Goal: Find specific page/section: Find specific page/section

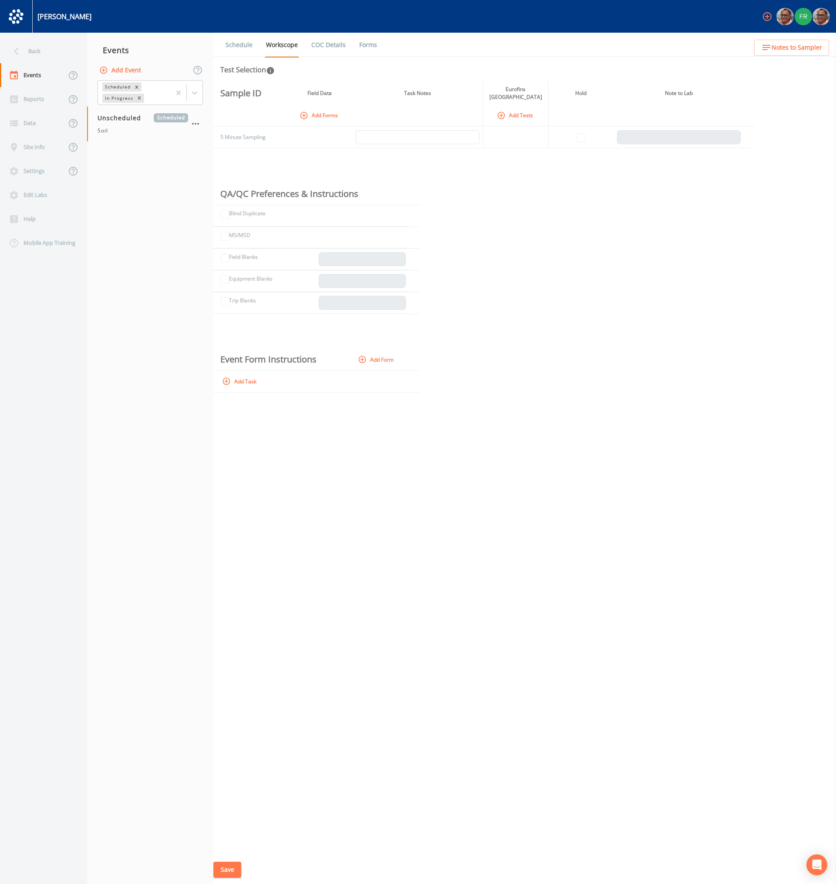
click at [413, 593] on div "Sample ID Field Data Task Notes Eurofins Pittsburg Hold Note to Lab Add Forms A…" at bounding box center [524, 468] width 623 height 773
click at [43, 105] on div "Reports" at bounding box center [33, 99] width 66 height 24
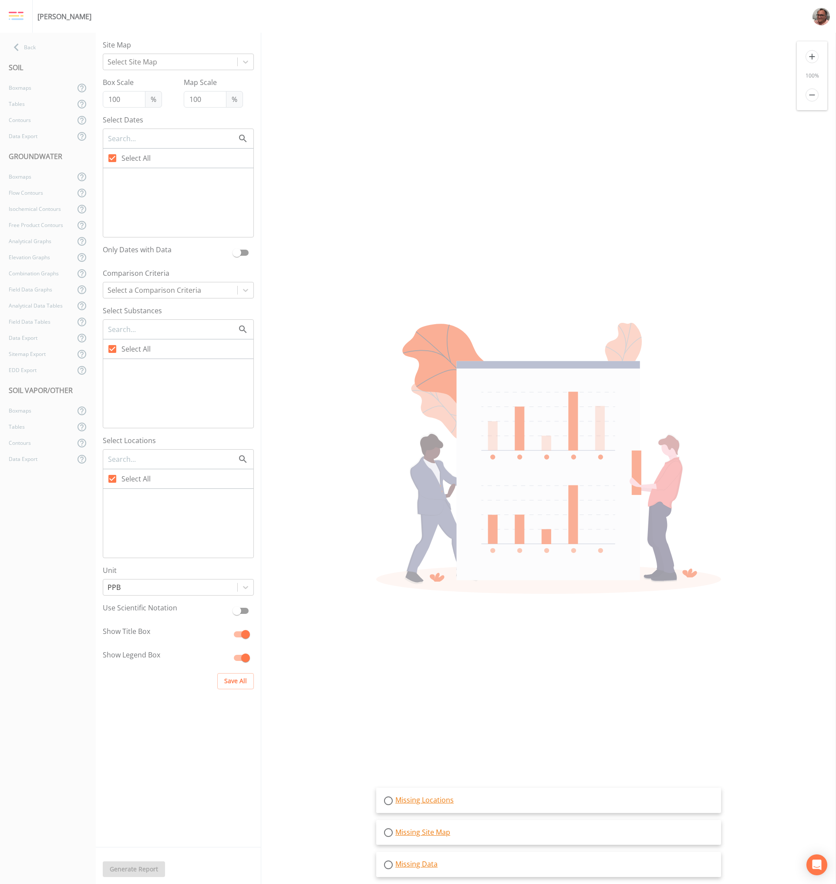
click at [42, 58] on div "SOIL" at bounding box center [48, 67] width 96 height 24
click at [41, 53] on div "Back" at bounding box center [43, 47] width 87 height 16
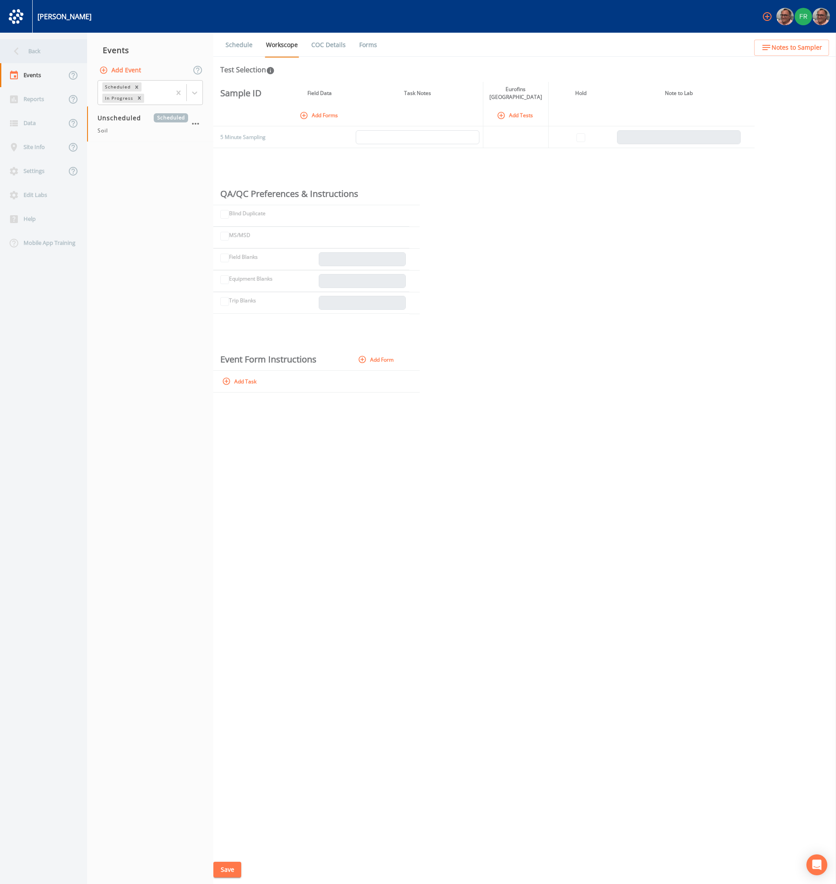
click at [28, 52] on div "Back" at bounding box center [39, 51] width 78 height 24
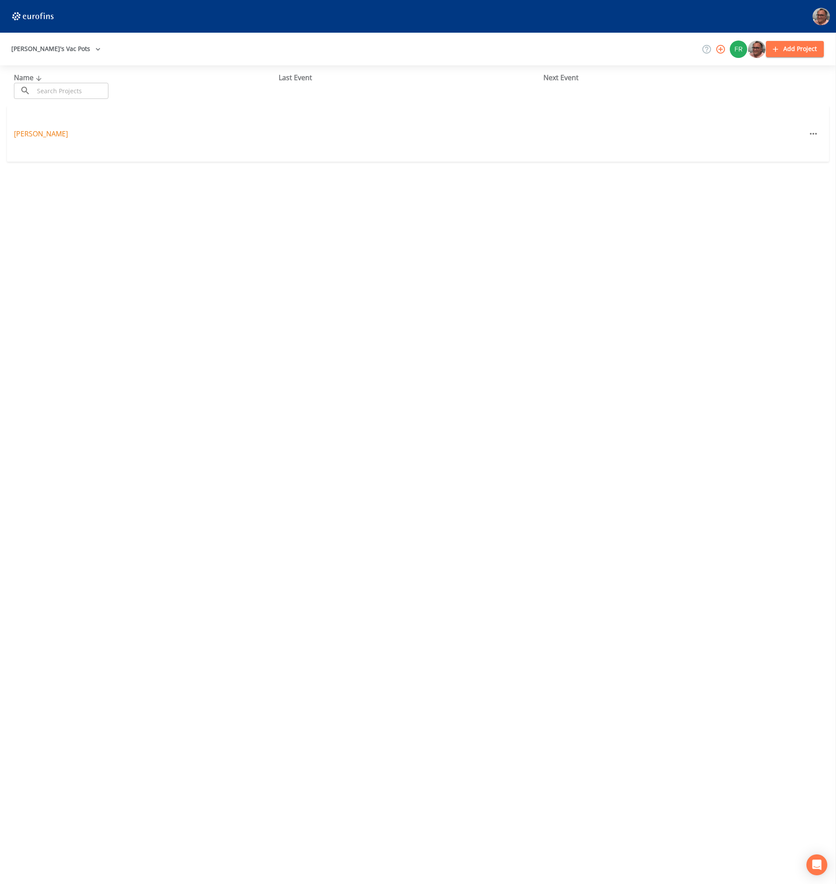
click at [99, 246] on div "Name ​ ​ Last Event Next Event Mike Franklin" at bounding box center [418, 474] width 836 height 819
